Goal: Find contact information

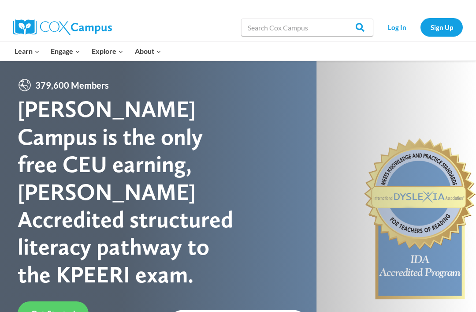
click at [0, 0] on link "Contact" at bounding box center [0, 0] width 0 height 0
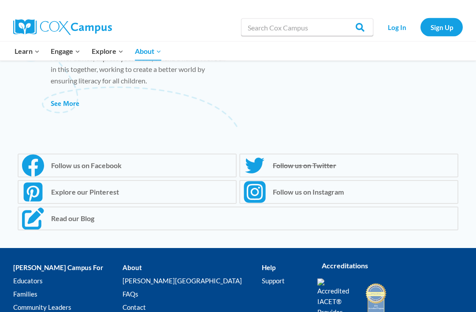
scroll to position [707, 0]
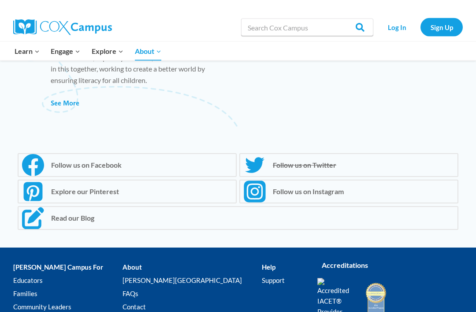
click at [149, 301] on link "Contact" at bounding box center [192, 307] width 139 height 13
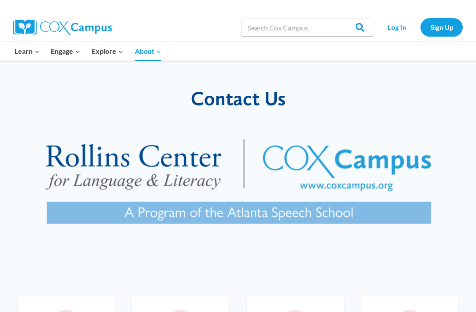
click at [245, 1] on div at bounding box center [350, 6] width 225 height 13
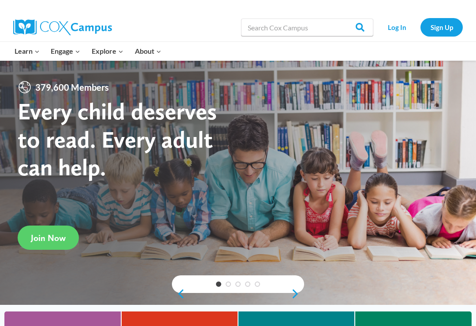
click at [398, 27] on link "Log In" at bounding box center [397, 27] width 38 height 18
